Goal: Task Accomplishment & Management: Use online tool/utility

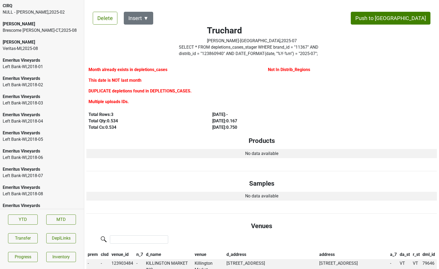
scroll to position [1336, 0]
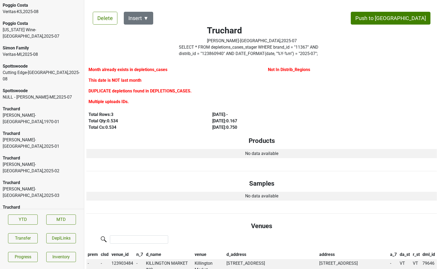
click at [60, 235] on div "Baker-VT , 2025 - 06" at bounding box center [42, 241] width 79 height 13
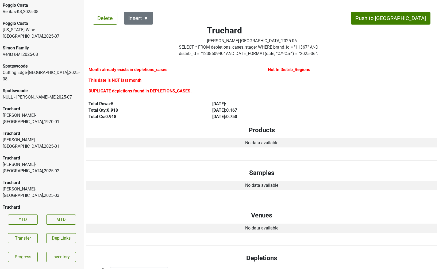
click at [208, 53] on label "SELECT * FROM depletions_cases_stager WHERE brand_id = " 11367 " AND distrib_id…" at bounding box center [252, 50] width 146 height 13
click at [47, 260] on div "Baker-VT , 2025 - 07" at bounding box center [42, 266] width 79 height 13
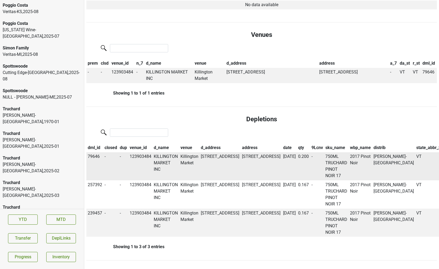
scroll to position [0, 0]
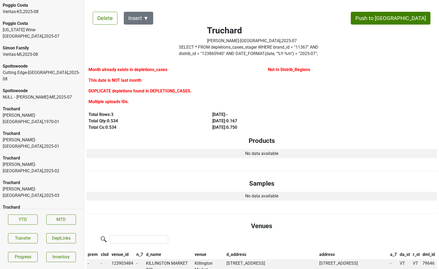
click at [44, 229] on div "Truchard" at bounding box center [42, 232] width 79 height 6
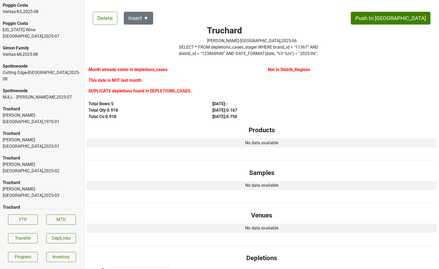
click at [50, 253] on div "Truchard" at bounding box center [42, 256] width 79 height 6
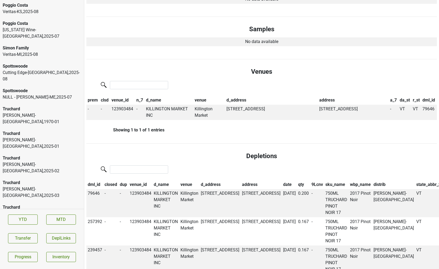
scroll to position [211, 0]
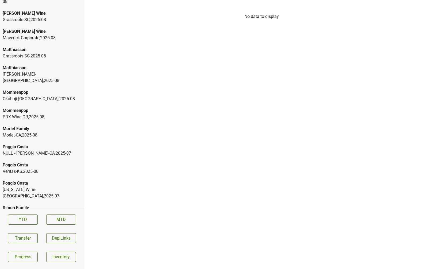
scroll to position [1136, 0]
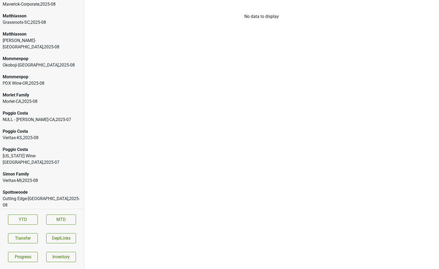
click at [32, 92] on div "Morlet Family" at bounding box center [42, 95] width 79 height 6
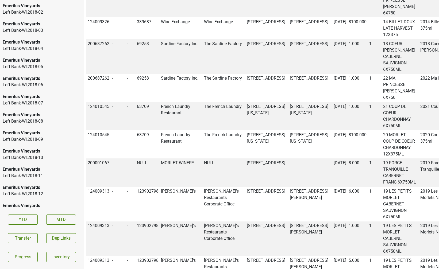
scroll to position [0, 0]
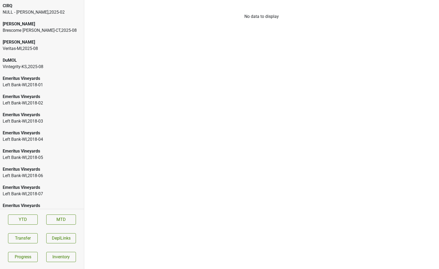
click at [35, 65] on div "Vintegrity-[GEOGRAPHIC_DATA] , 2025 - 08" at bounding box center [42, 67] width 79 height 6
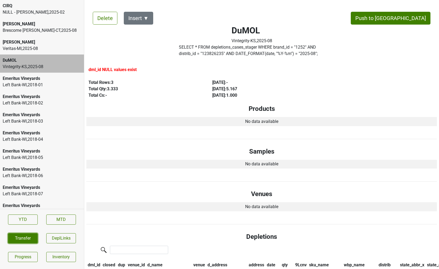
click at [24, 241] on button "Transfer" at bounding box center [23, 238] width 30 height 10
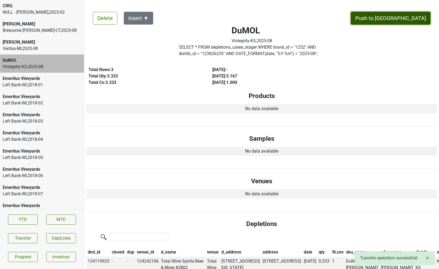
click at [400, 18] on button "Push to [GEOGRAPHIC_DATA]" at bounding box center [391, 18] width 80 height 13
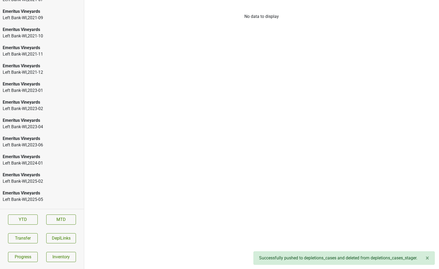
scroll to position [1136, 0]
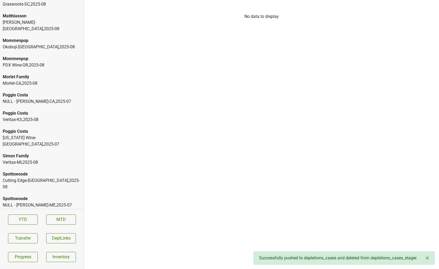
click at [36, 220] on div "[PERSON_NAME]-[GEOGRAPHIC_DATA] , 2025 - 08" at bounding box center [42, 226] width 79 height 13
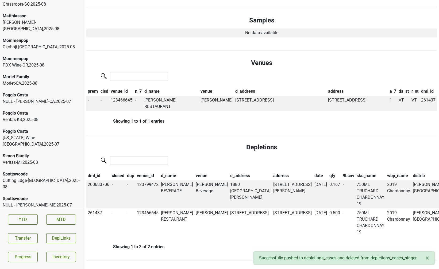
scroll to position [150, 0]
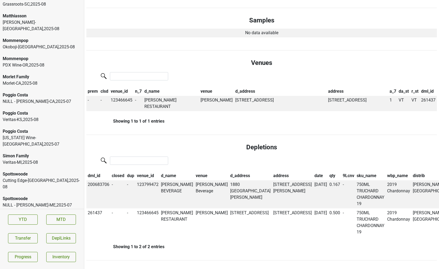
click at [145, 122] on div "Delete Insert ▼ Push to [PERSON_NAME]-[GEOGRAPHIC_DATA] , 2025 - 08 SELECT * FR…" at bounding box center [261, 67] width 350 height 386
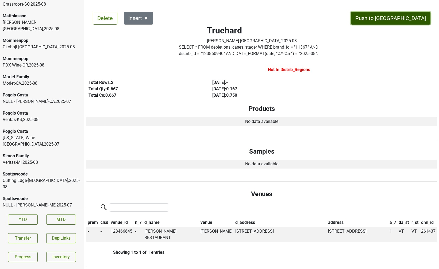
click at [407, 20] on button "Push to [GEOGRAPHIC_DATA]" at bounding box center [391, 18] width 80 height 13
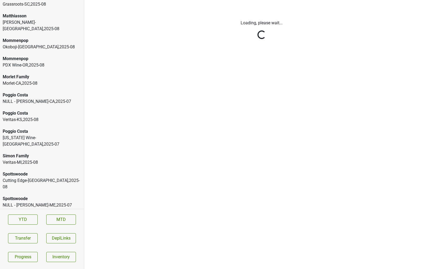
scroll to position [1118, 0]
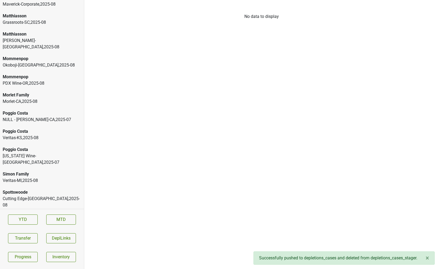
click at [37, 177] on div "Veritas-MI , 2025 - 08" at bounding box center [42, 180] width 79 height 6
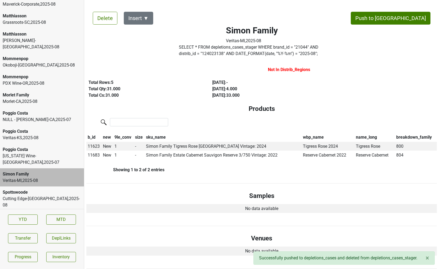
click at [45, 146] on div "Poggio Costa" at bounding box center [42, 149] width 79 height 6
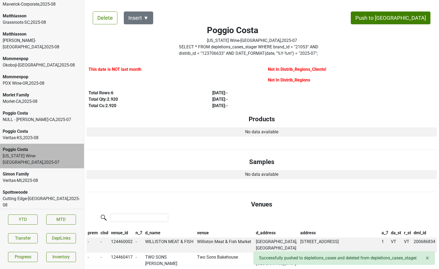
scroll to position [0, 0]
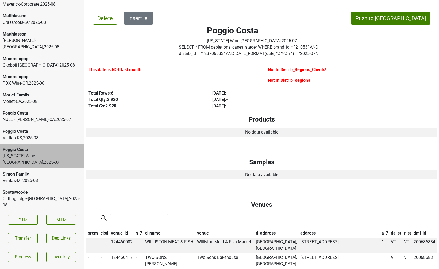
click at [44, 135] on div "Veritas-[GEOGRAPHIC_DATA] , 2025 - 08" at bounding box center [42, 138] width 79 height 6
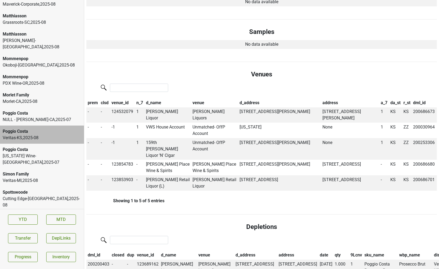
scroll to position [121, 0]
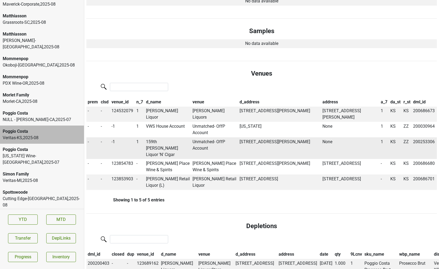
click at [158, 142] on td "159th [PERSON_NAME] Liquor 'N' Cigar" at bounding box center [168, 148] width 47 height 22
